Goal: Transaction & Acquisition: Purchase product/service

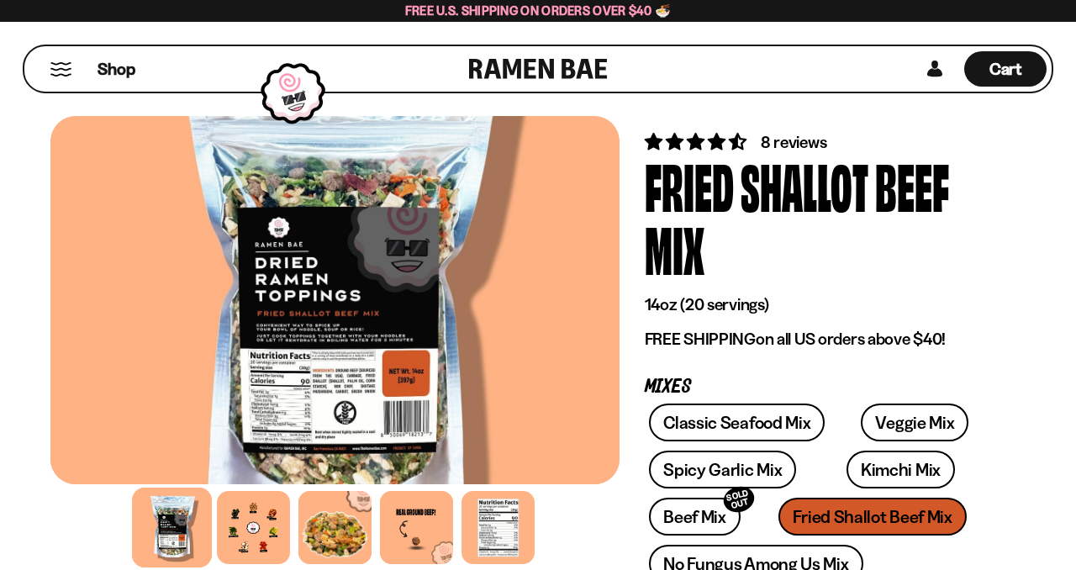
scroll to position [32, 0]
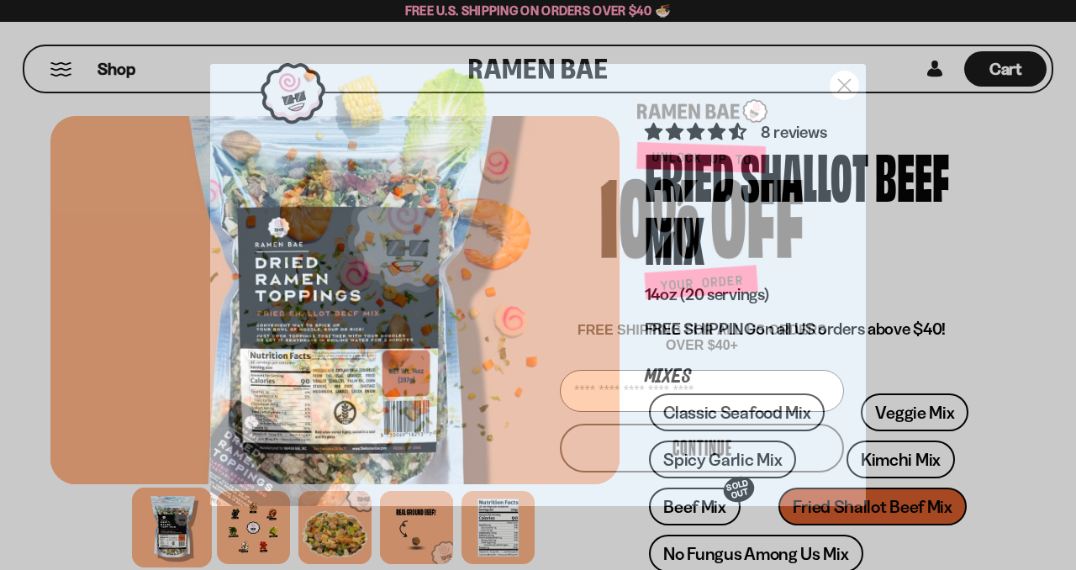
click at [851, 71] on circle "Close dialog" at bounding box center [845, 85] width 28 height 28
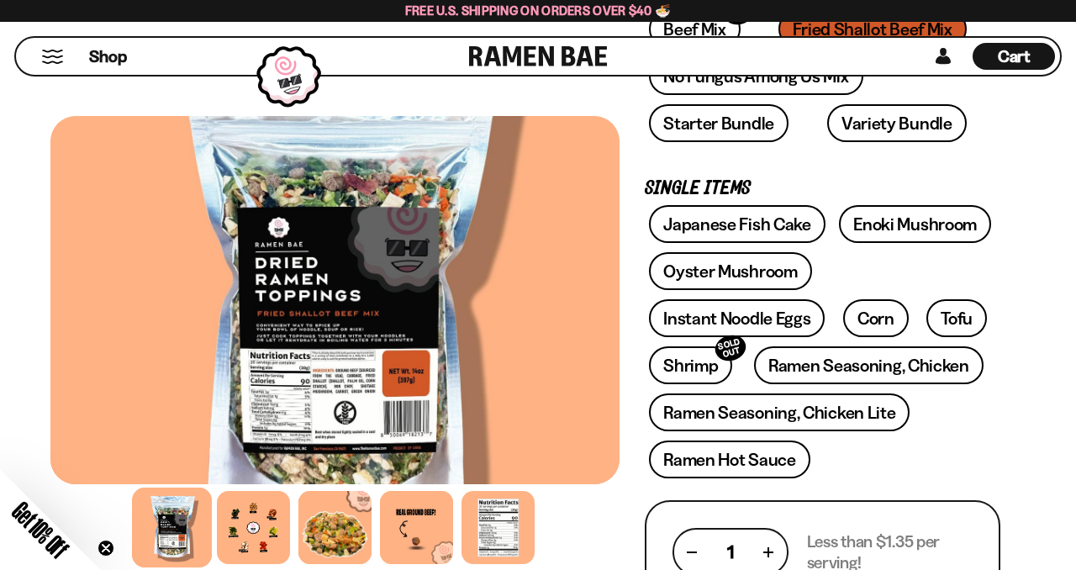
scroll to position [508, 0]
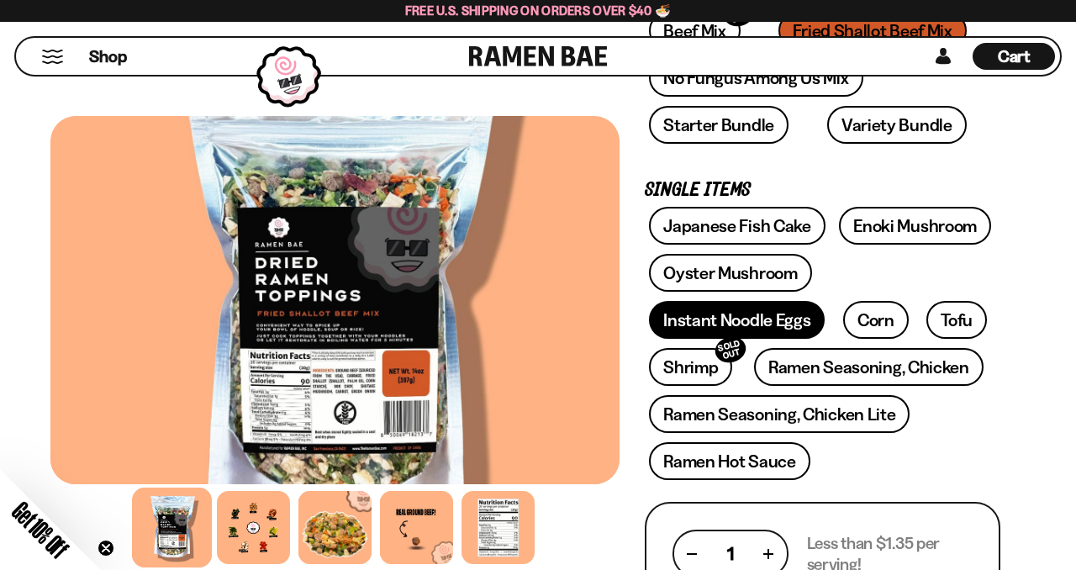
click at [825, 301] on link "Instant Noodle Eggs" at bounding box center [737, 320] width 176 height 38
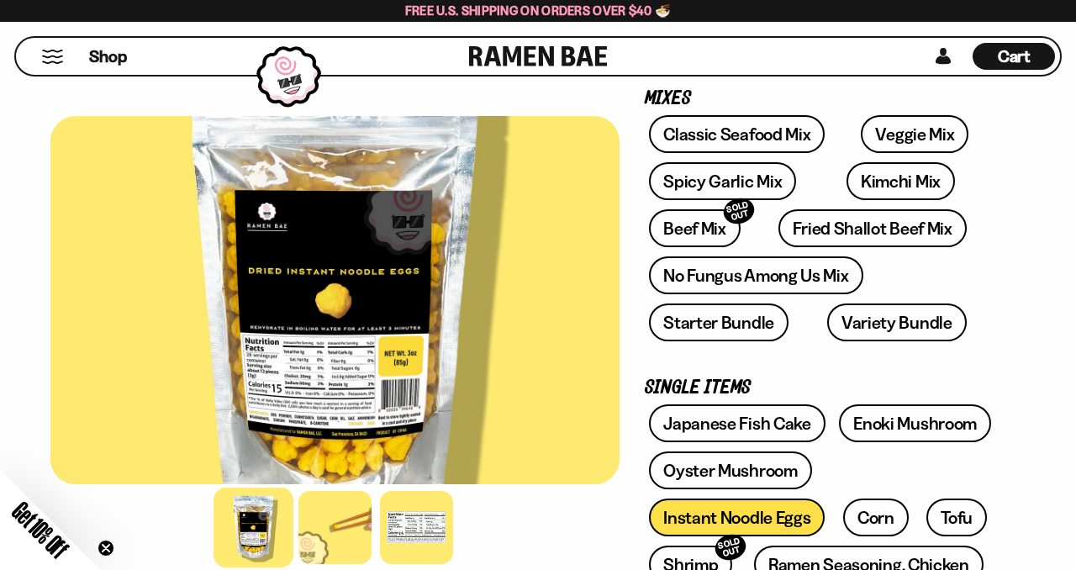
scroll to position [251, 0]
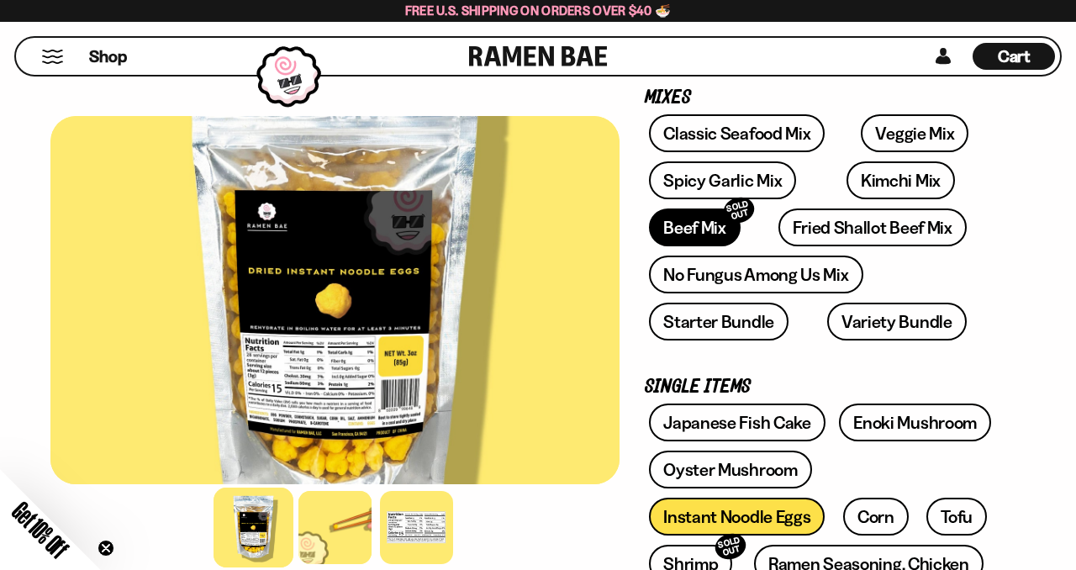
click at [708, 227] on link "Beef Mix SOLD OUT" at bounding box center [695, 227] width 92 height 38
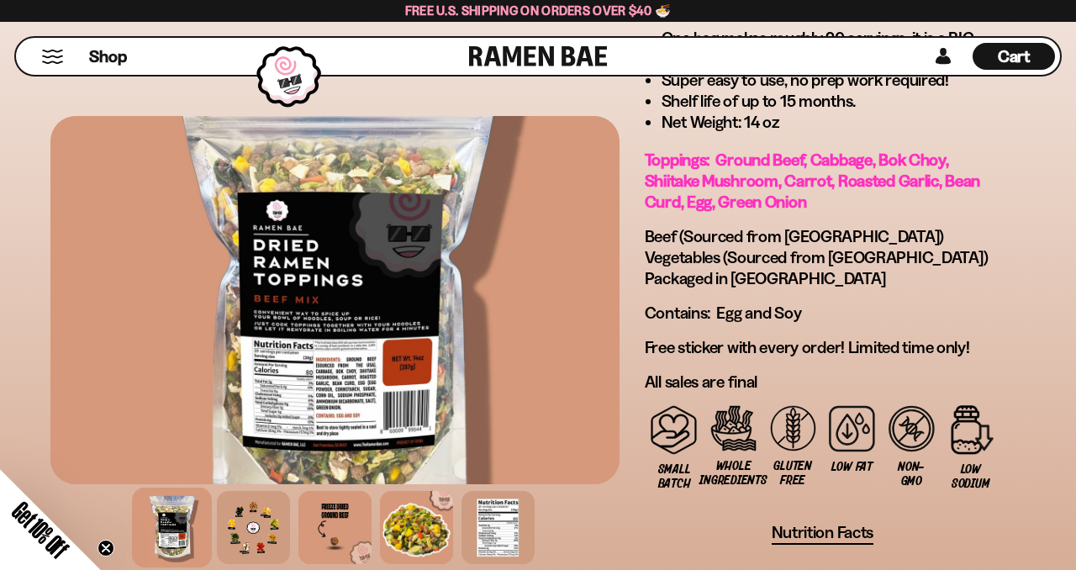
scroll to position [1338, 0]
